Goal: Transaction & Acquisition: Purchase product/service

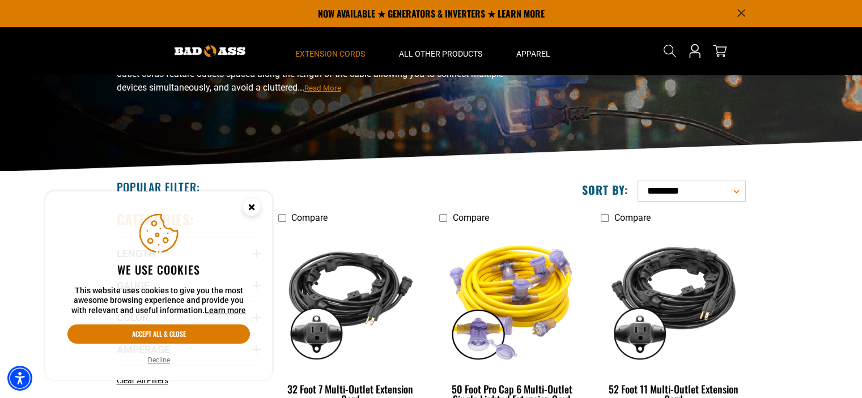
scroll to position [113, 0]
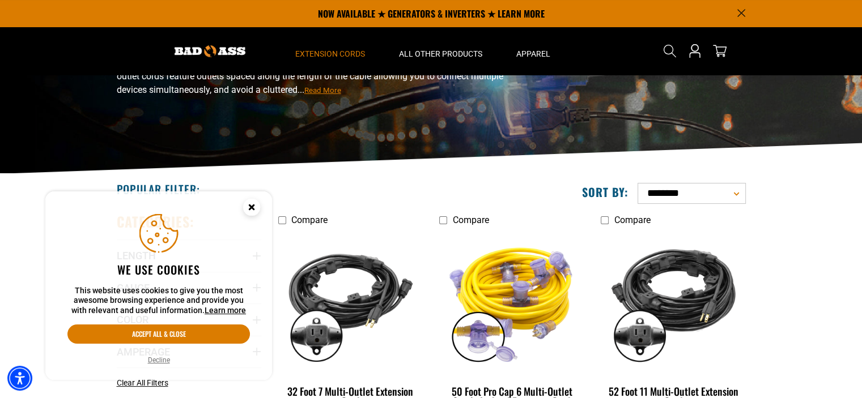
click at [257, 206] on circle "Close this option" at bounding box center [251, 207] width 17 height 17
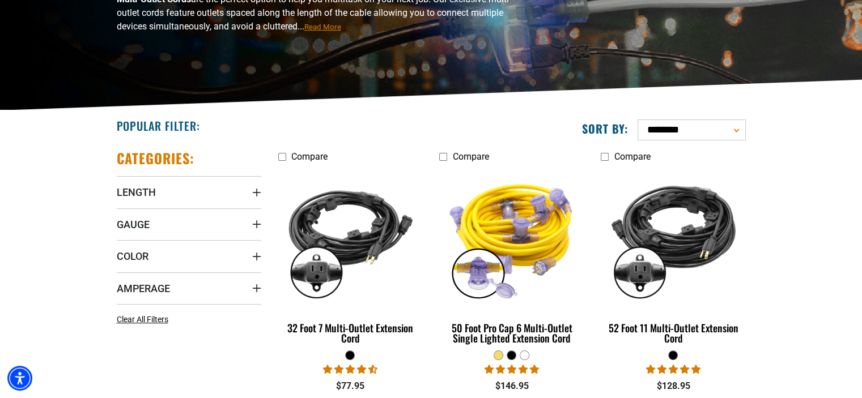
scroll to position [227, 0]
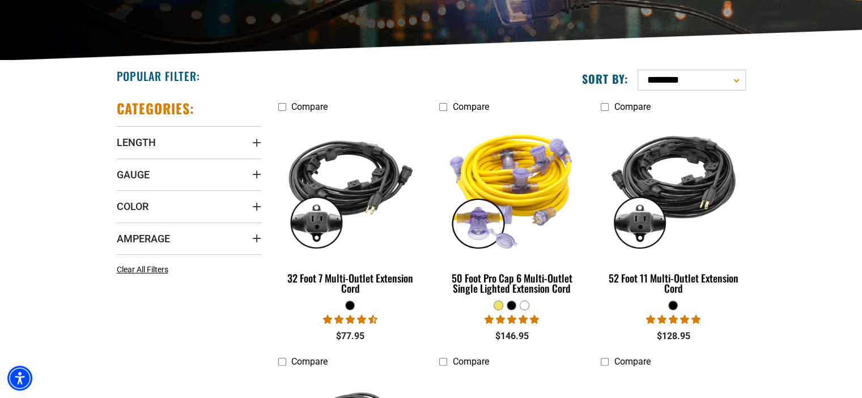
click at [511, 306] on div at bounding box center [511, 305] width 8 height 8
